Goal: Transaction & Acquisition: Purchase product/service

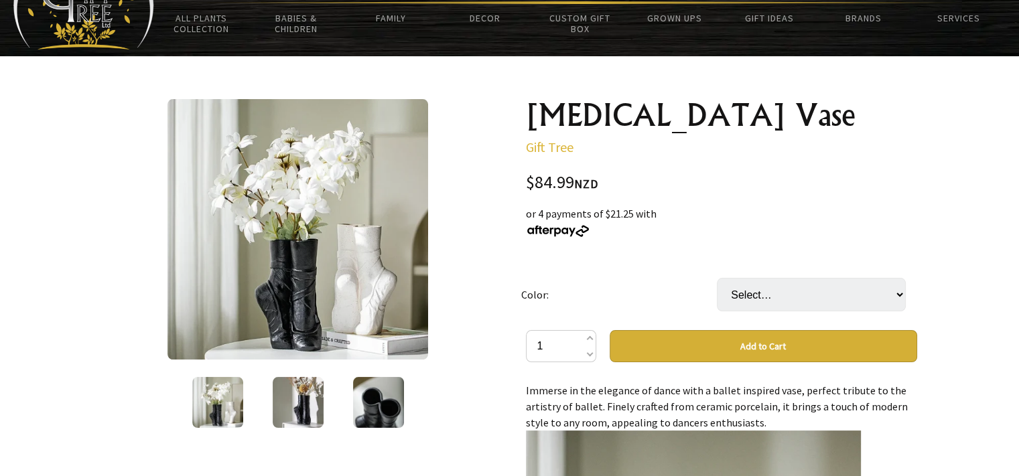
scroll to position [76, 0]
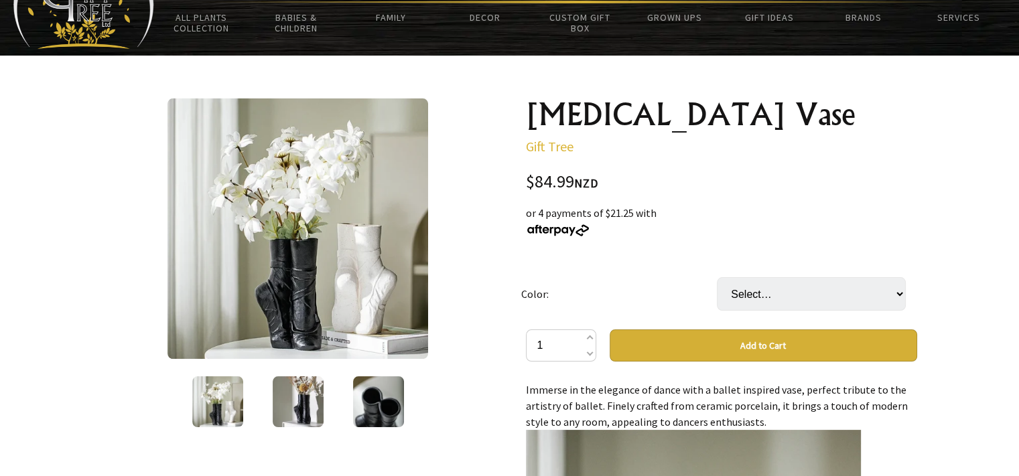
click at [327, 270] on img at bounding box center [297, 228] width 261 height 261
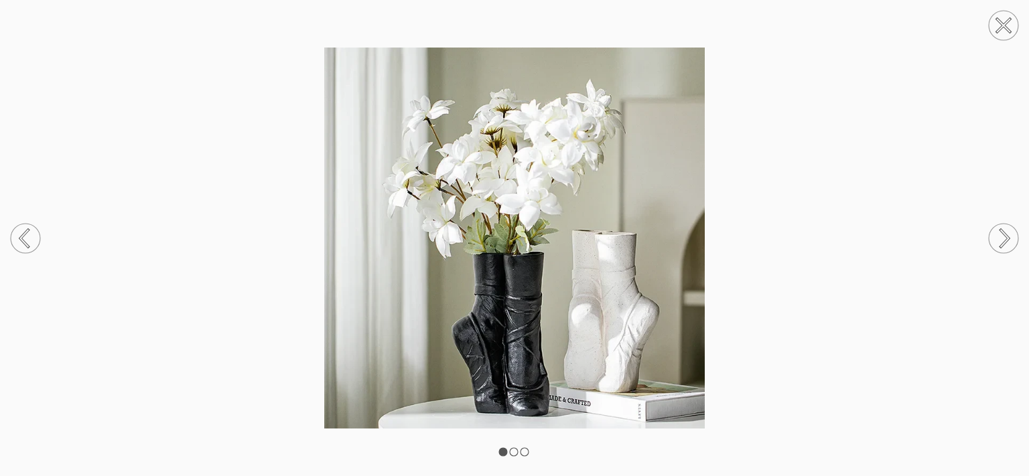
click at [1001, 238] on circle at bounding box center [1002, 238] width 29 height 29
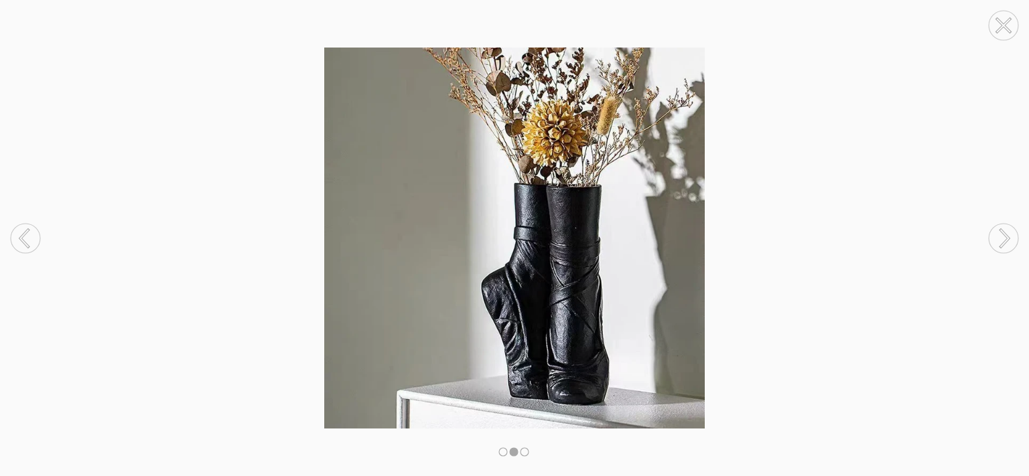
click at [1001, 238] on circle at bounding box center [1002, 238] width 29 height 29
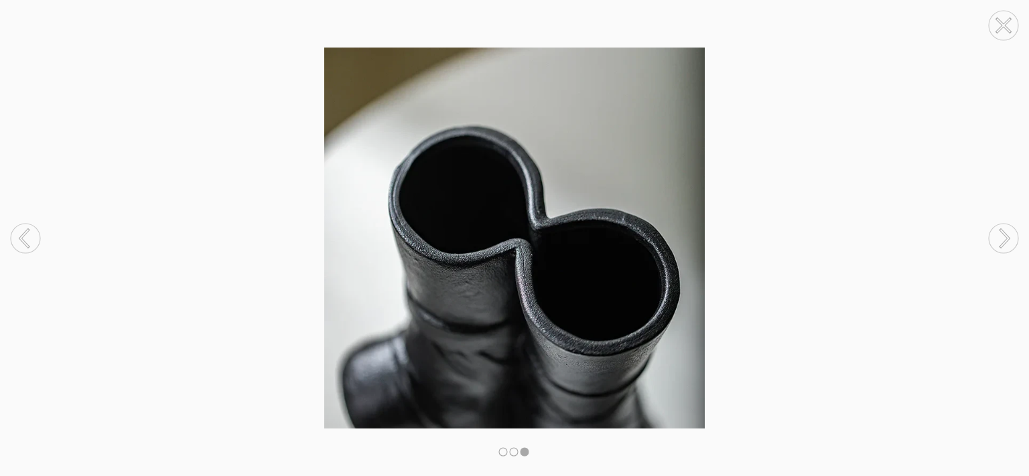
click at [1001, 238] on circle at bounding box center [1002, 238] width 29 height 29
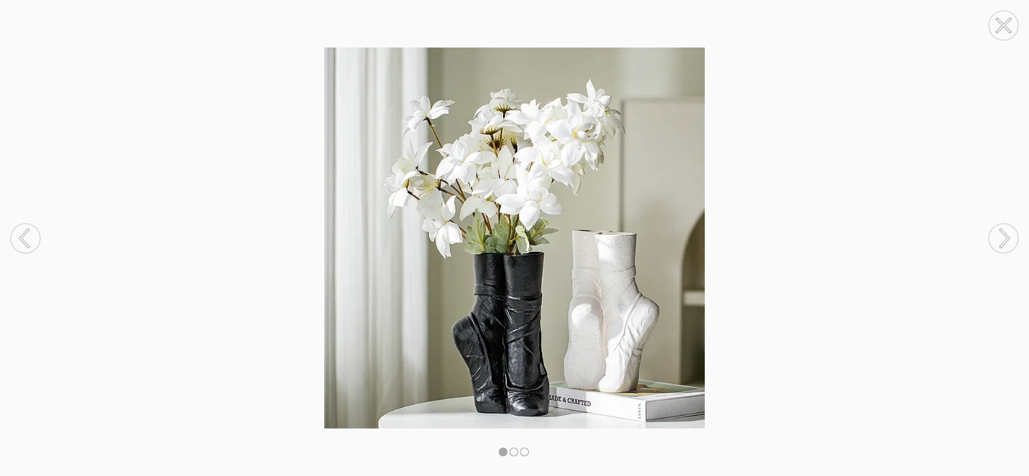
click at [1001, 238] on circle at bounding box center [1002, 238] width 29 height 29
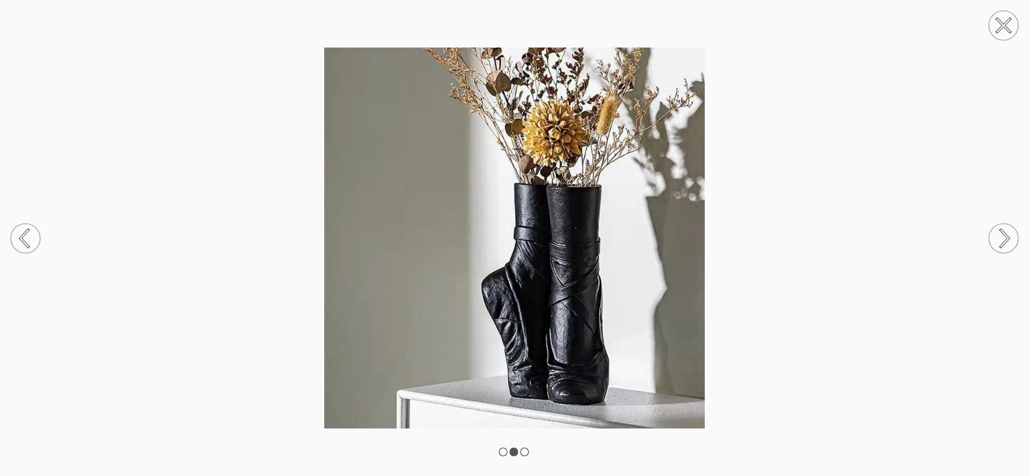
click at [1001, 23] on icon at bounding box center [1003, 25] width 13 height 13
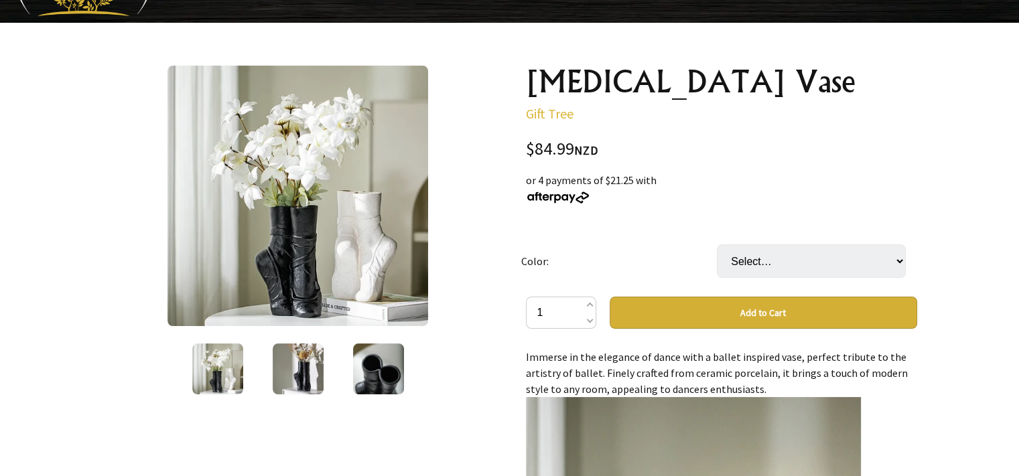
scroll to position [111, 0]
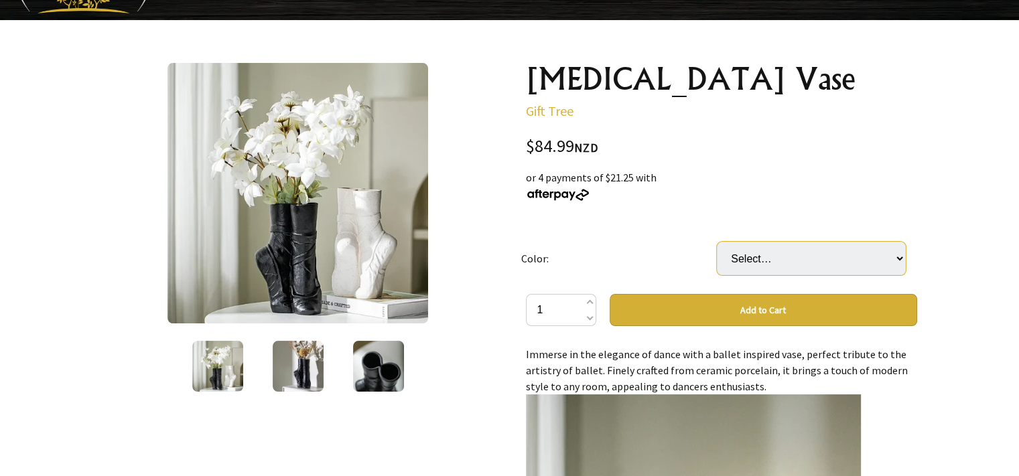
click at [745, 257] on select "Select… White Black" at bounding box center [811, 258] width 189 height 33
select select "White"
click at [717, 242] on select "Select… White Black" at bounding box center [811, 258] width 189 height 33
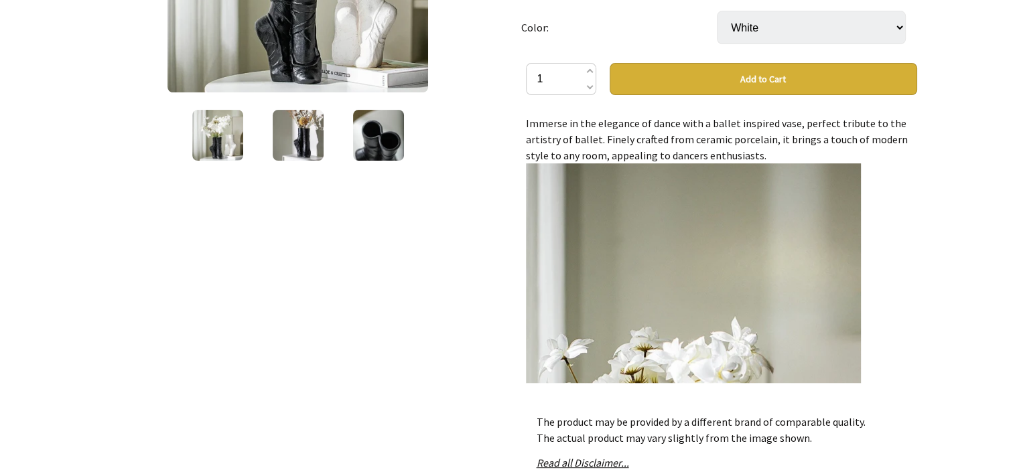
scroll to position [350, 0]
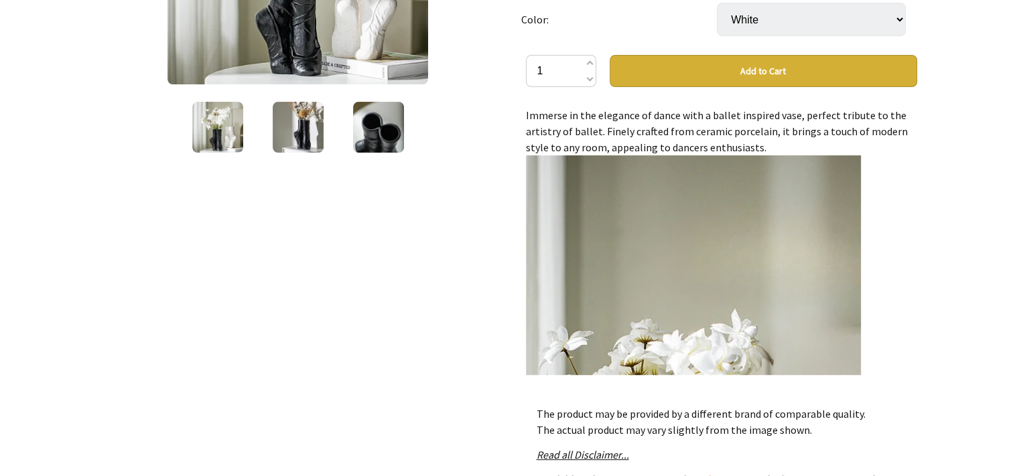
click at [642, 319] on img at bounding box center [693, 424] width 335 height 538
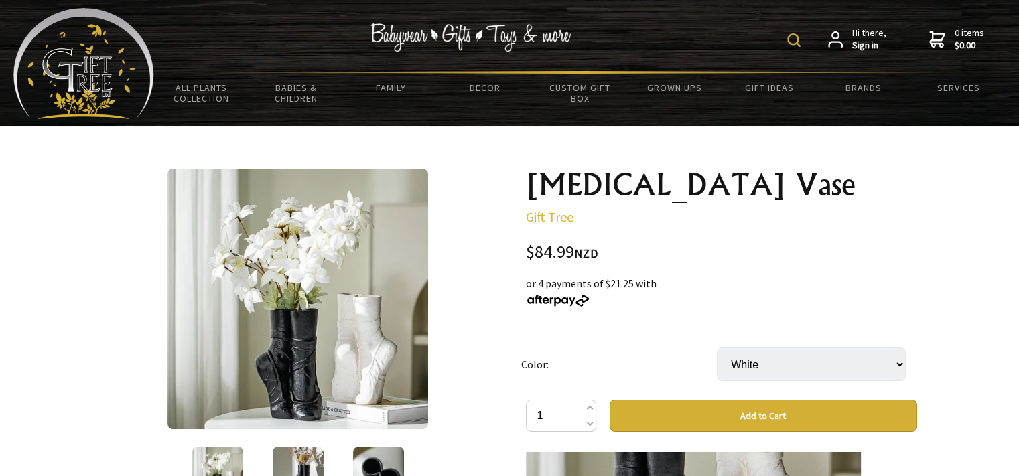
scroll to position [0, 0]
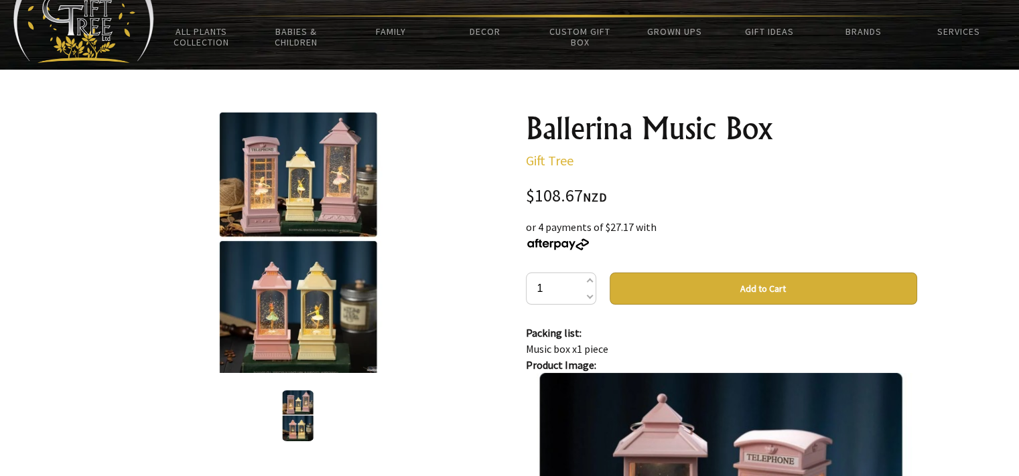
scroll to position [64, 0]
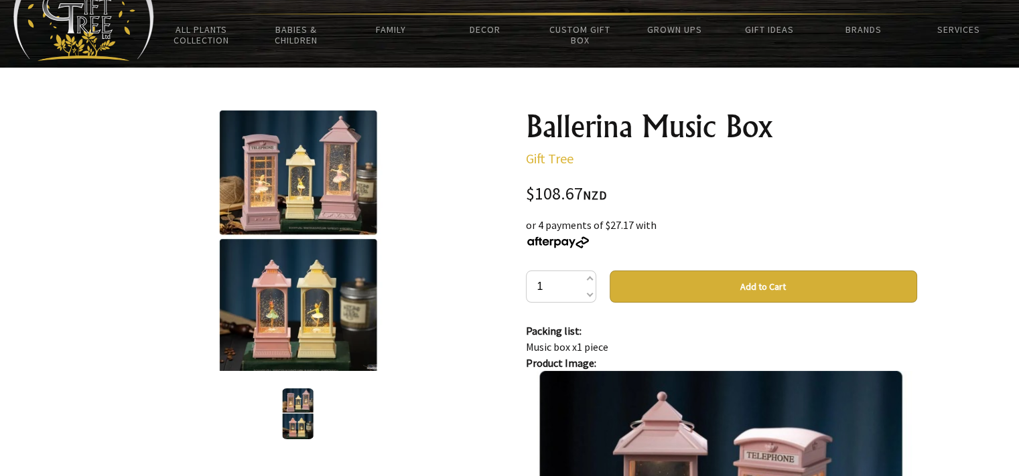
click at [274, 174] on img at bounding box center [298, 241] width 168 height 261
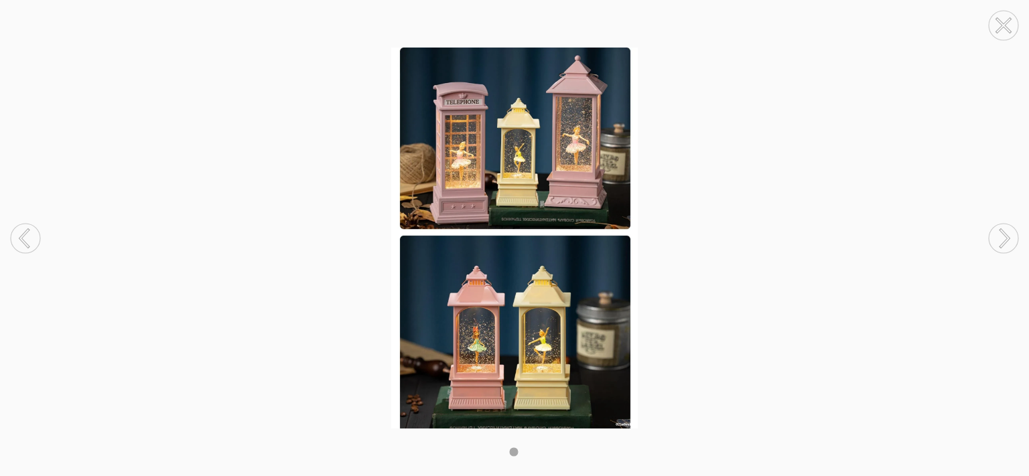
click at [1006, 238] on circle at bounding box center [1002, 238] width 29 height 29
click at [1001, 26] on icon at bounding box center [1003, 25] width 13 height 13
